Goal: Task Accomplishment & Management: Use online tool/utility

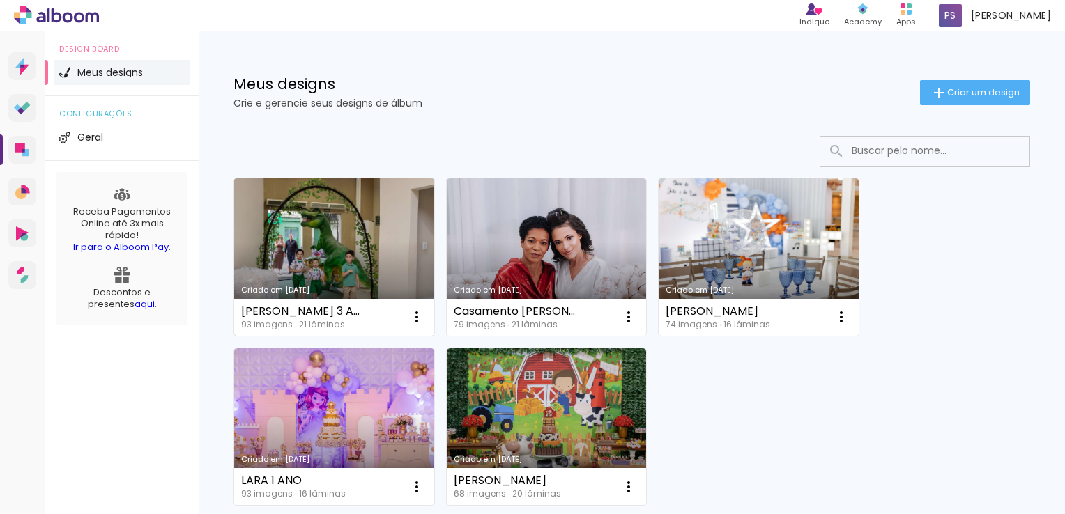
click at [341, 237] on link "Criado em [DATE]" at bounding box center [334, 256] width 200 height 157
